Goal: Register for event/course

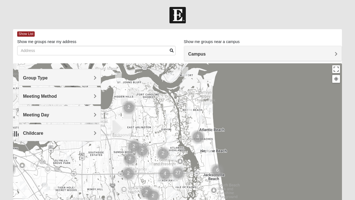
click at [55, 78] on h4 "Group Type" at bounding box center [60, 77] width 74 height 5
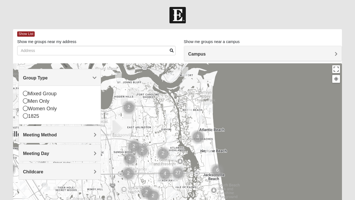
click at [26, 107] on icon at bounding box center [25, 108] width 5 height 5
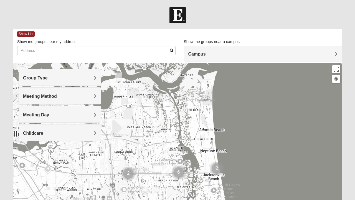
click at [28, 96] on span "Meeting Method" at bounding box center [40, 96] width 34 height 5
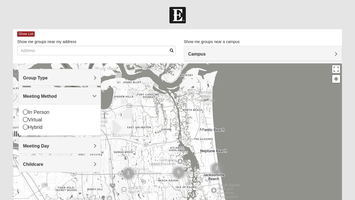
click at [26, 111] on icon at bounding box center [25, 111] width 5 height 5
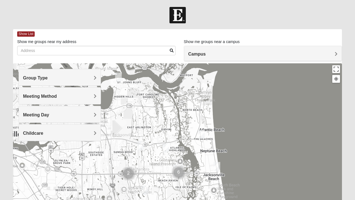
click at [93, 117] on div "Meeting Day" at bounding box center [60, 114] width 82 height 16
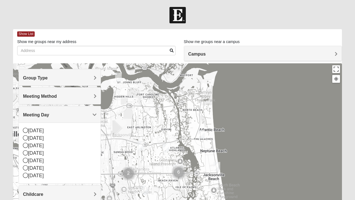
click at [24, 152] on icon at bounding box center [25, 152] width 5 height 5
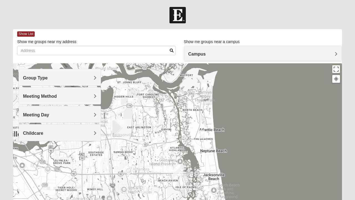
click at [49, 115] on span "Meeting Day" at bounding box center [36, 114] width 26 height 5
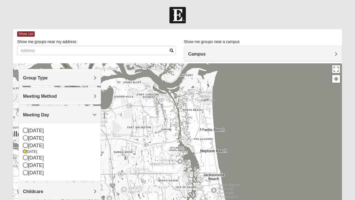
click at [25, 156] on icon at bounding box center [25, 157] width 5 height 5
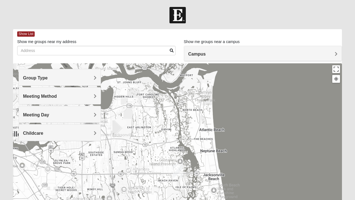
click at [49, 115] on span "Meeting Day" at bounding box center [36, 114] width 26 height 5
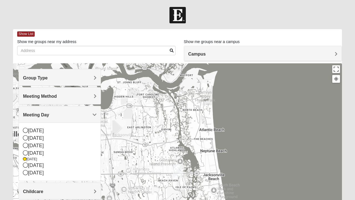
click at [24, 153] on icon at bounding box center [25, 152] width 5 height 5
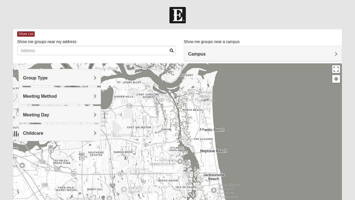
click at [49, 116] on span "Meeting Day" at bounding box center [36, 114] width 26 height 5
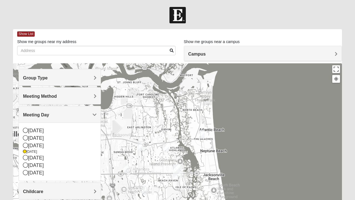
click at [24, 34] on span "Show List" at bounding box center [25, 33] width 17 height 5
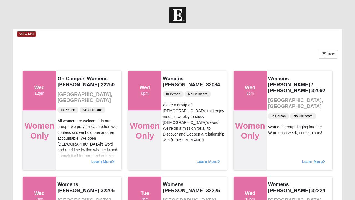
click at [28, 34] on span "Show Map" at bounding box center [26, 33] width 19 height 5
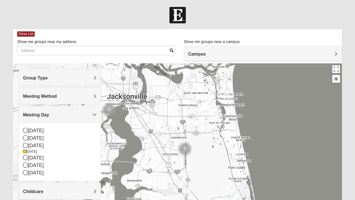
click at [212, 112] on img "San Pablo" at bounding box center [216, 113] width 14 height 18
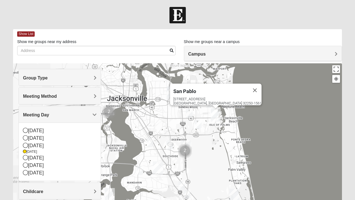
click at [248, 85] on button "Close" at bounding box center [254, 90] width 13 height 13
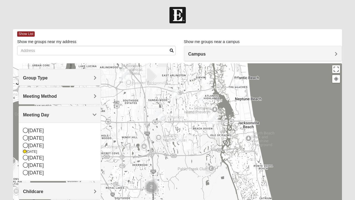
click at [24, 152] on icon at bounding box center [24, 151] width 3 height 3
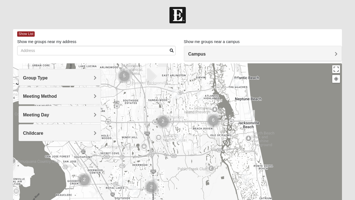
click at [46, 113] on span "Meeting Day" at bounding box center [36, 114] width 26 height 5
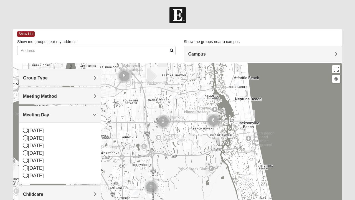
click at [24, 144] on icon at bounding box center [25, 145] width 5 height 5
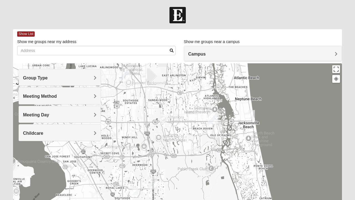
click at [249, 113] on img "Womens Sparkman/Flautt 32250" at bounding box center [251, 115] width 11 height 14
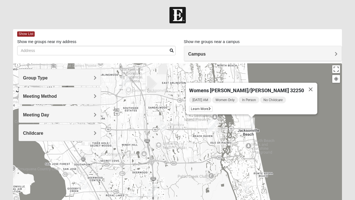
click at [213, 107] on span "Learn More" at bounding box center [200, 109] width 23 height 6
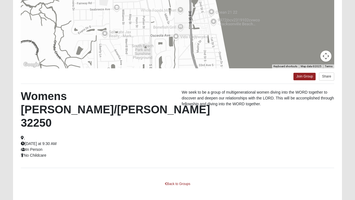
scroll to position [112, 0]
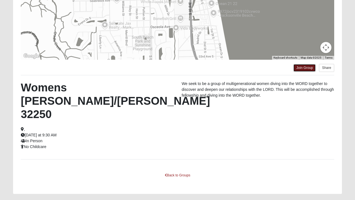
click at [307, 67] on link "Join Group" at bounding box center [305, 67] width 22 height 7
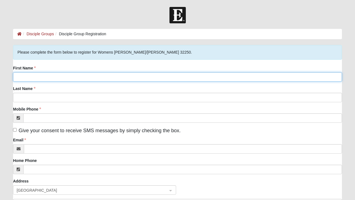
click at [58, 78] on input "First Name" at bounding box center [177, 76] width 329 height 9
type input "Cheryl"
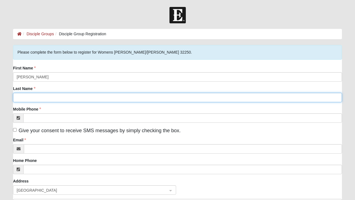
click at [27, 97] on input "Last Name" at bounding box center [177, 97] width 329 height 9
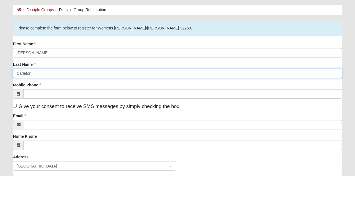
type input "Carleton"
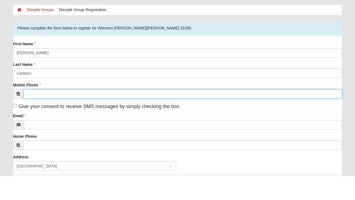
click at [95, 118] on input "Mobile Phone" at bounding box center [182, 117] width 319 height 9
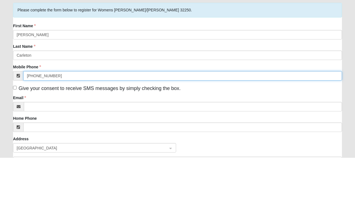
type input "(904) 703-4238"
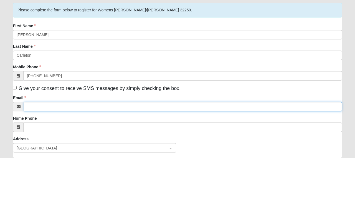
click at [57, 149] on input "Email" at bounding box center [183, 148] width 318 height 9
click at [33, 148] on input "Oneanpalm8@gma" at bounding box center [183, 148] width 318 height 9
click at [80, 150] on input "Oceanpalm8@gma" at bounding box center [183, 148] width 318 height 9
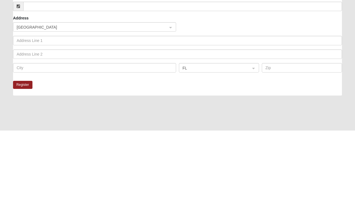
type input "Oceanpalm8@gmail.com"
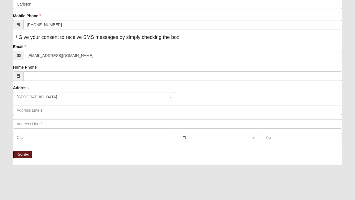
click at [26, 154] on button "Register" at bounding box center [22, 154] width 19 height 8
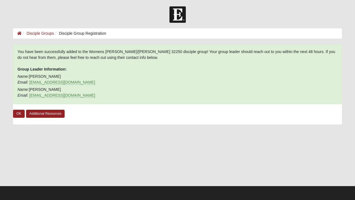
scroll to position [0, 0]
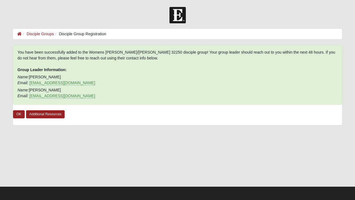
click at [61, 7] on div at bounding box center [177, 15] width 355 height 16
